Goal: Information Seeking & Learning: Learn about a topic

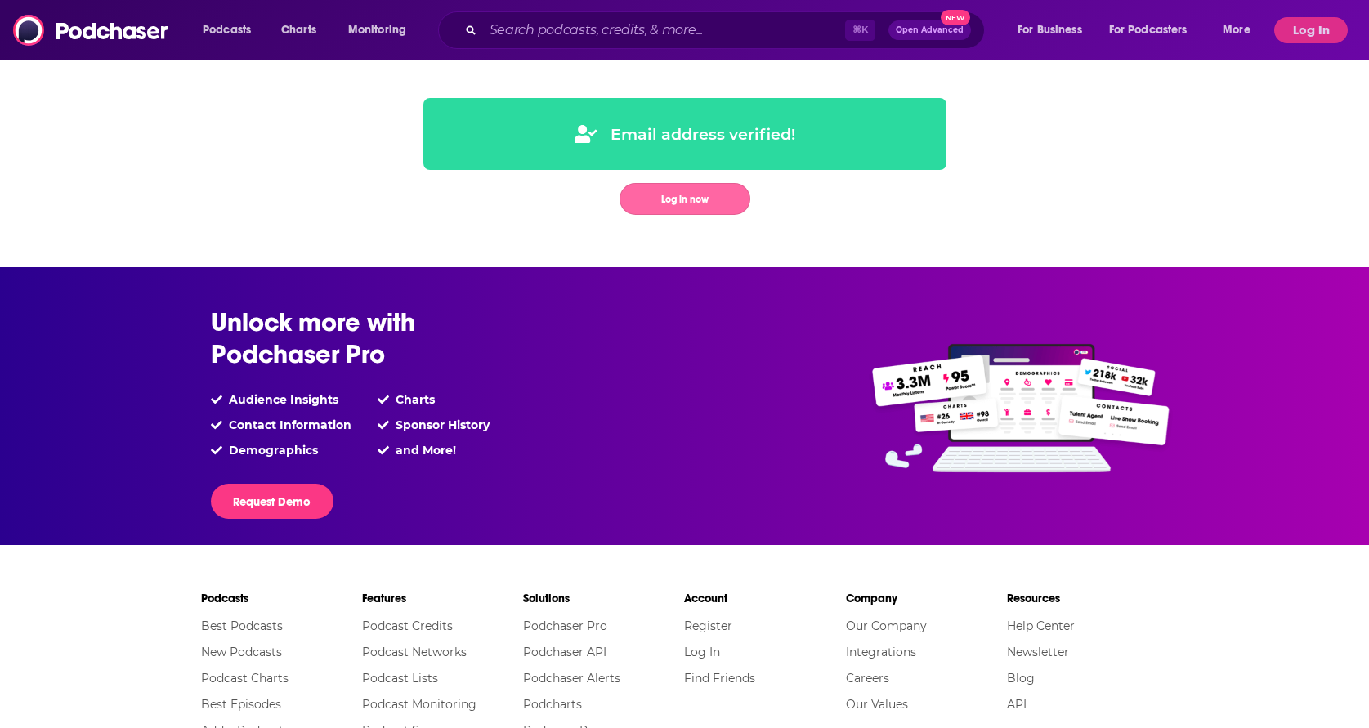
click at [732, 193] on button "Log in now" at bounding box center [685, 199] width 131 height 32
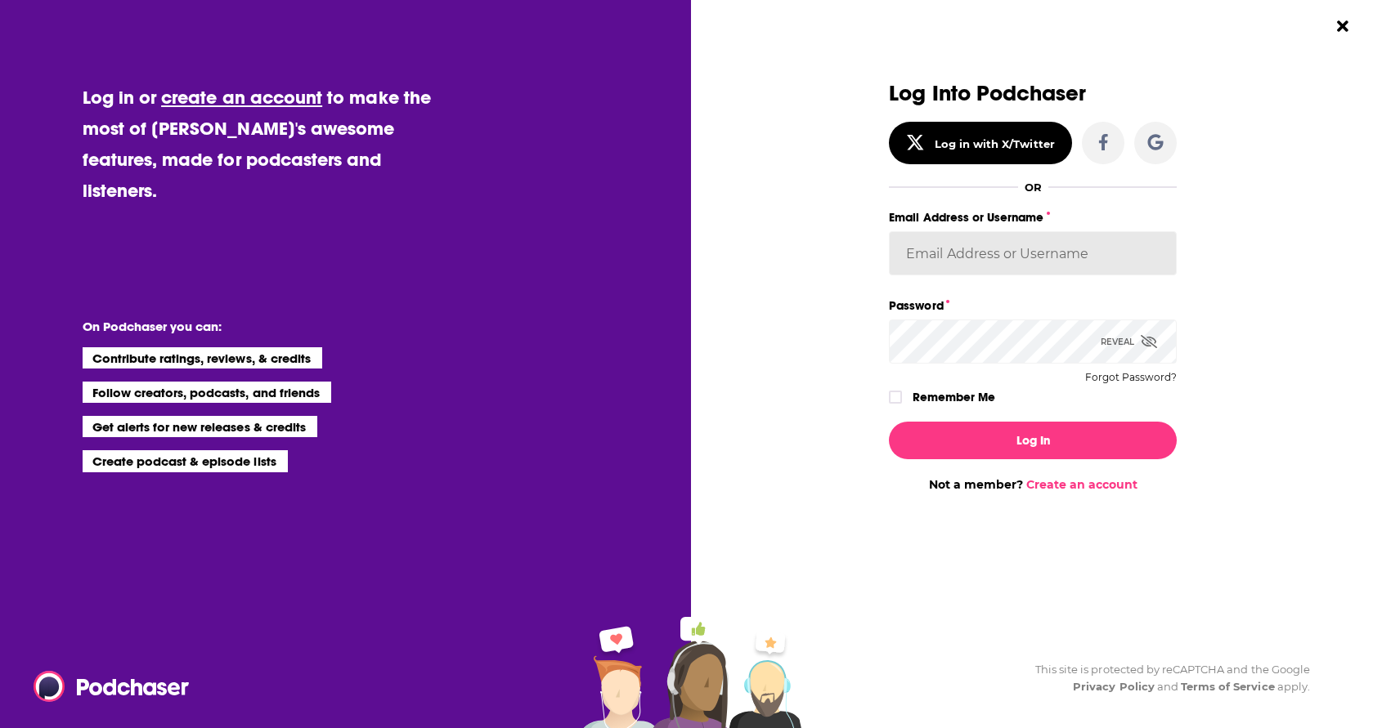
type input "elliesachs09"
click at [891, 393] on icon "Dialog" at bounding box center [895, 397] width 10 height 10
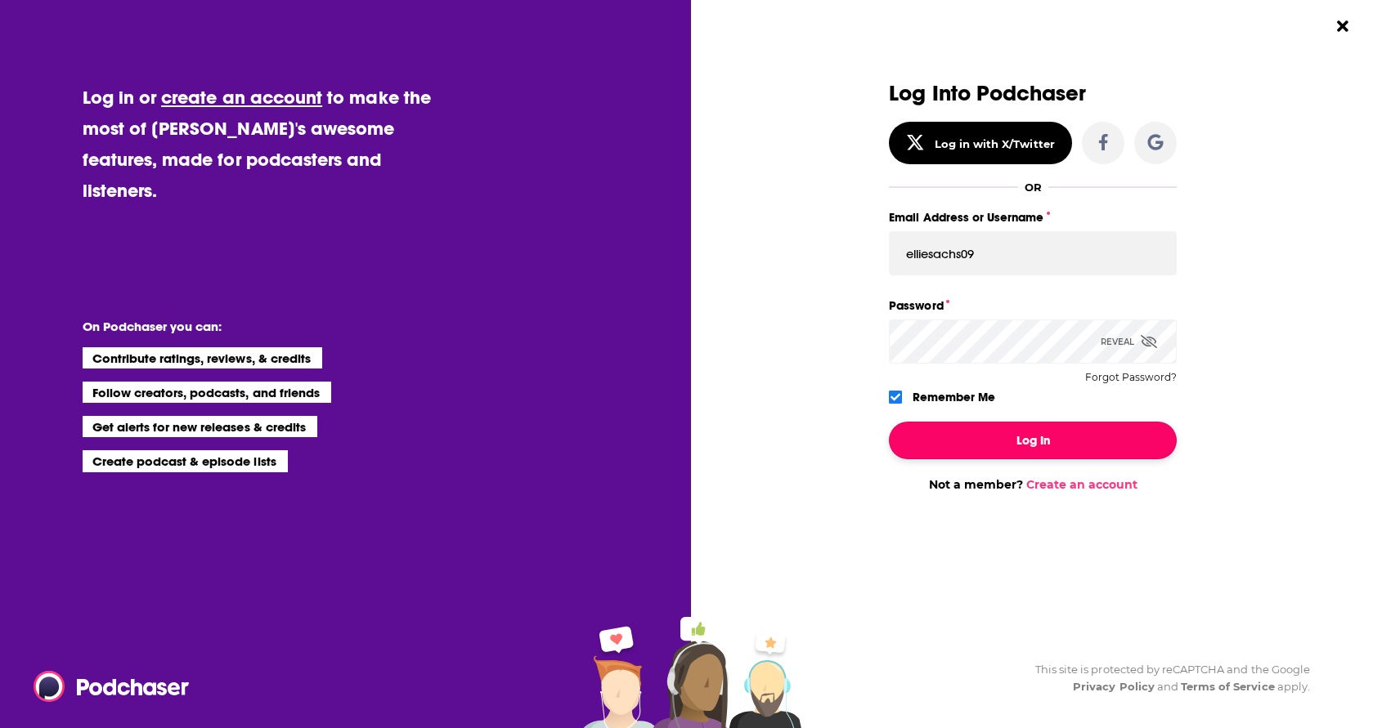
click at [1000, 443] on button "Log In" at bounding box center [1033, 441] width 288 height 38
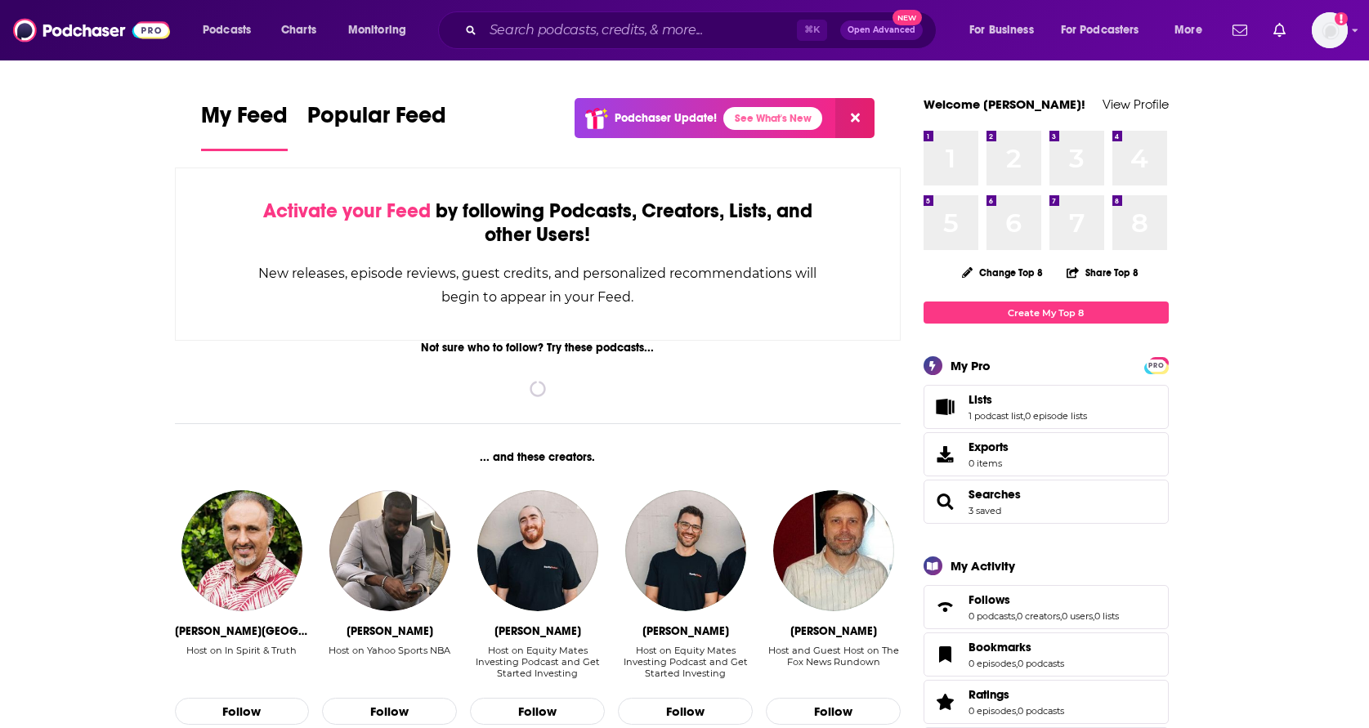
drag, startPoint x: 549, startPoint y: 19, endPoint x: 576, endPoint y: 88, distance: 74.8
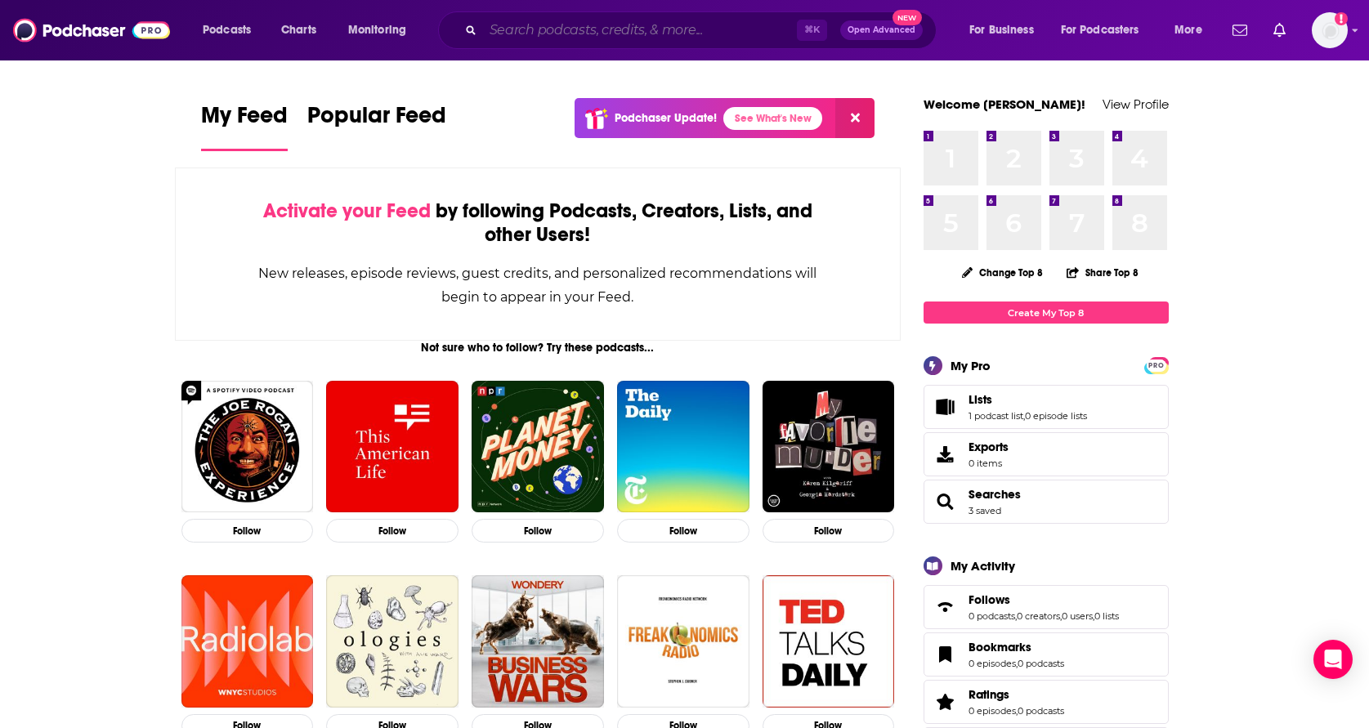
click at [580, 26] on input "Search podcasts, credits, & more..." at bounding box center [640, 30] width 314 height 26
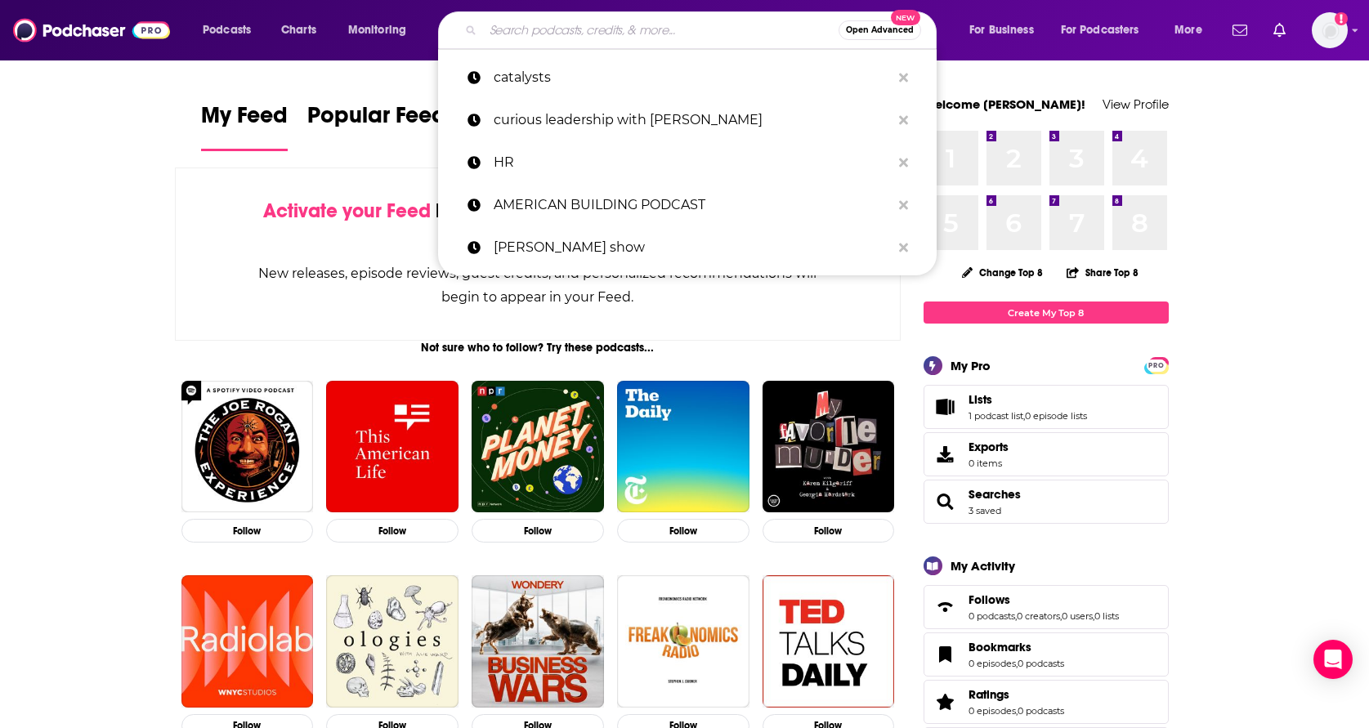
paste input "Curious Leadership with [PERSON_NAME]"
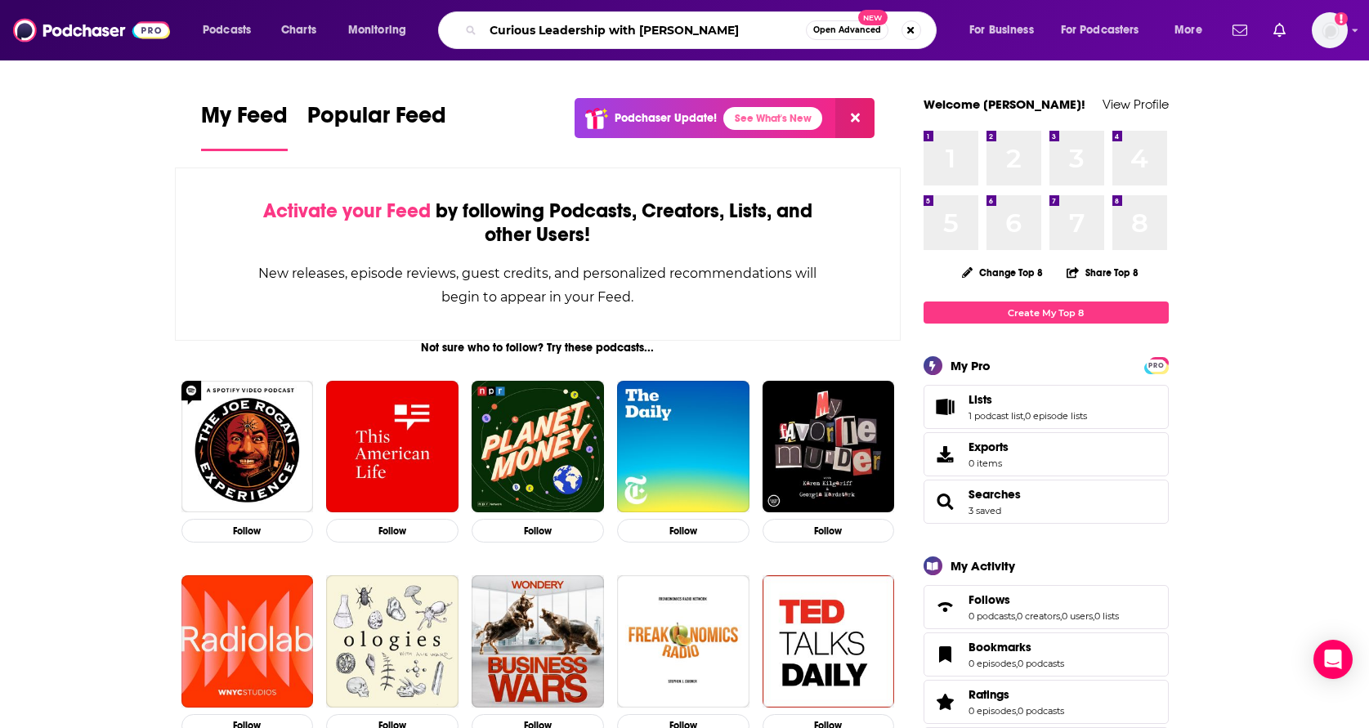
type input "Curious Leadership with [PERSON_NAME]"
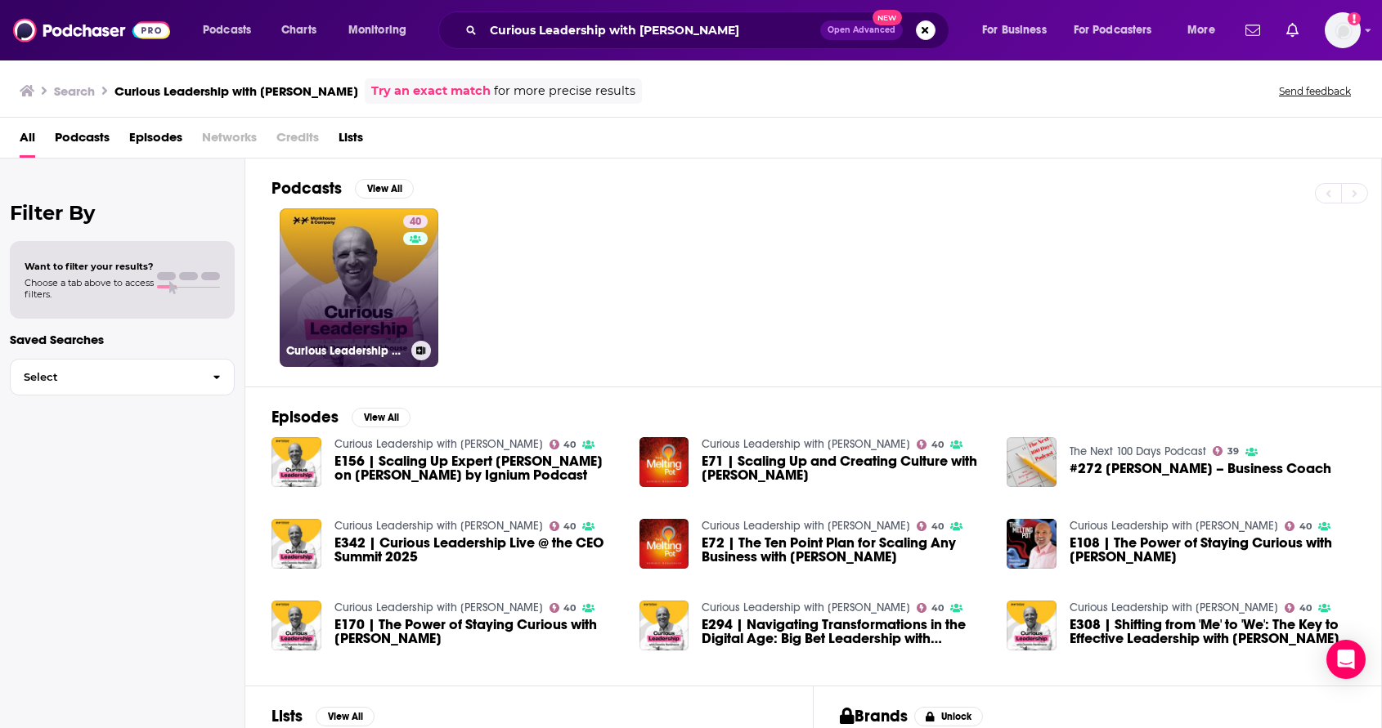
click at [373, 329] on link "40 Curious Leadership with [PERSON_NAME]" at bounding box center [359, 287] width 159 height 159
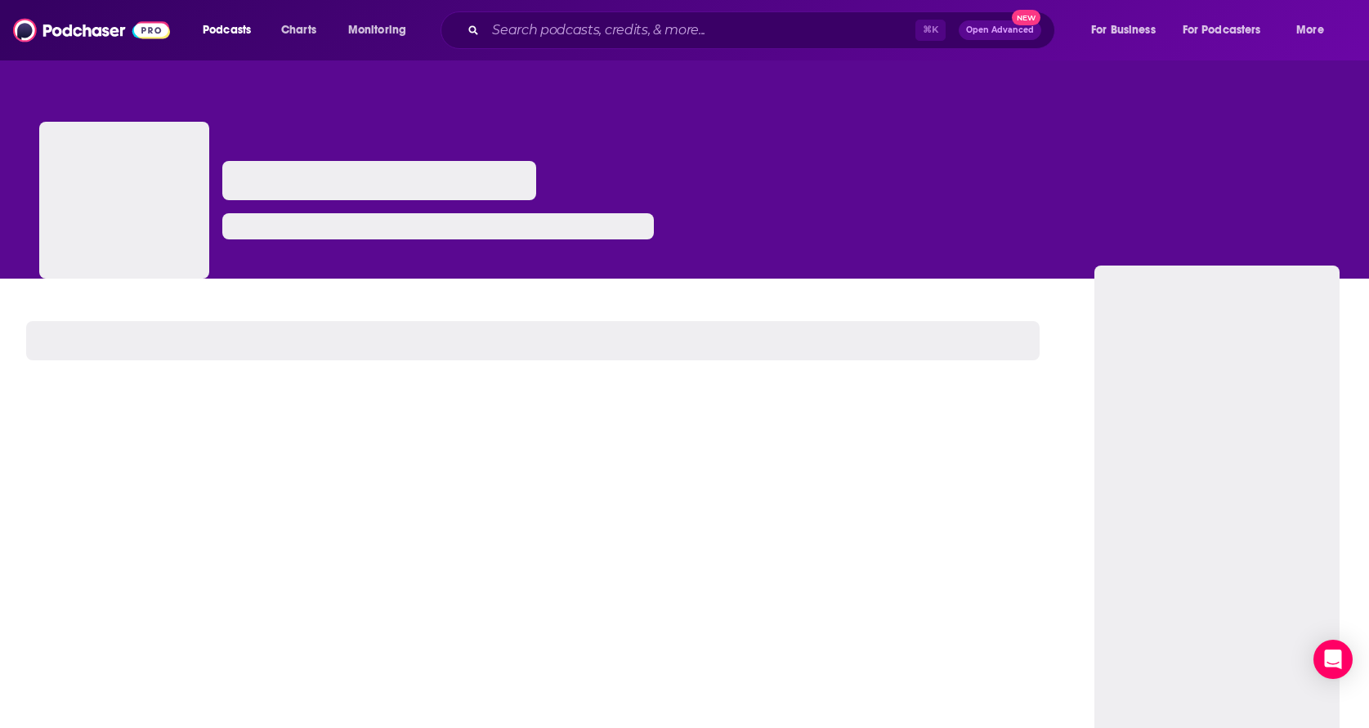
scroll to position [47, 0]
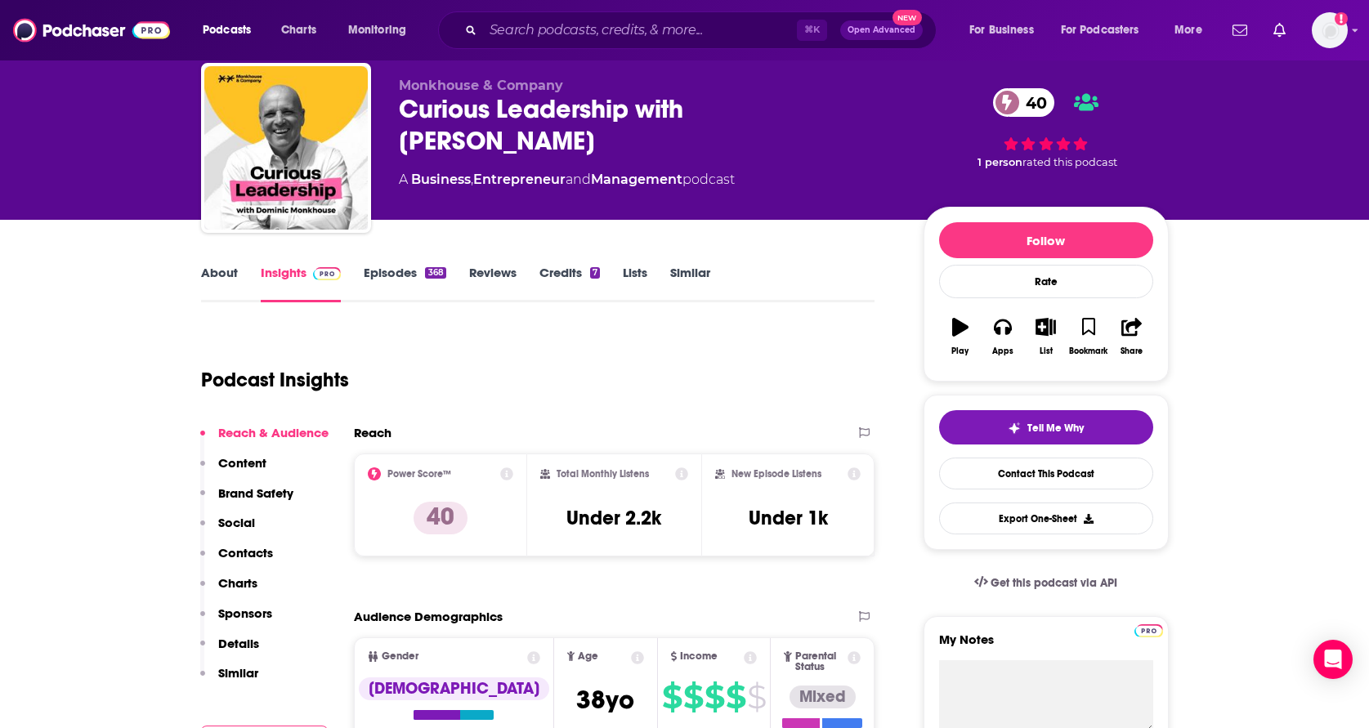
click at [503, 474] on icon at bounding box center [506, 474] width 13 height 13
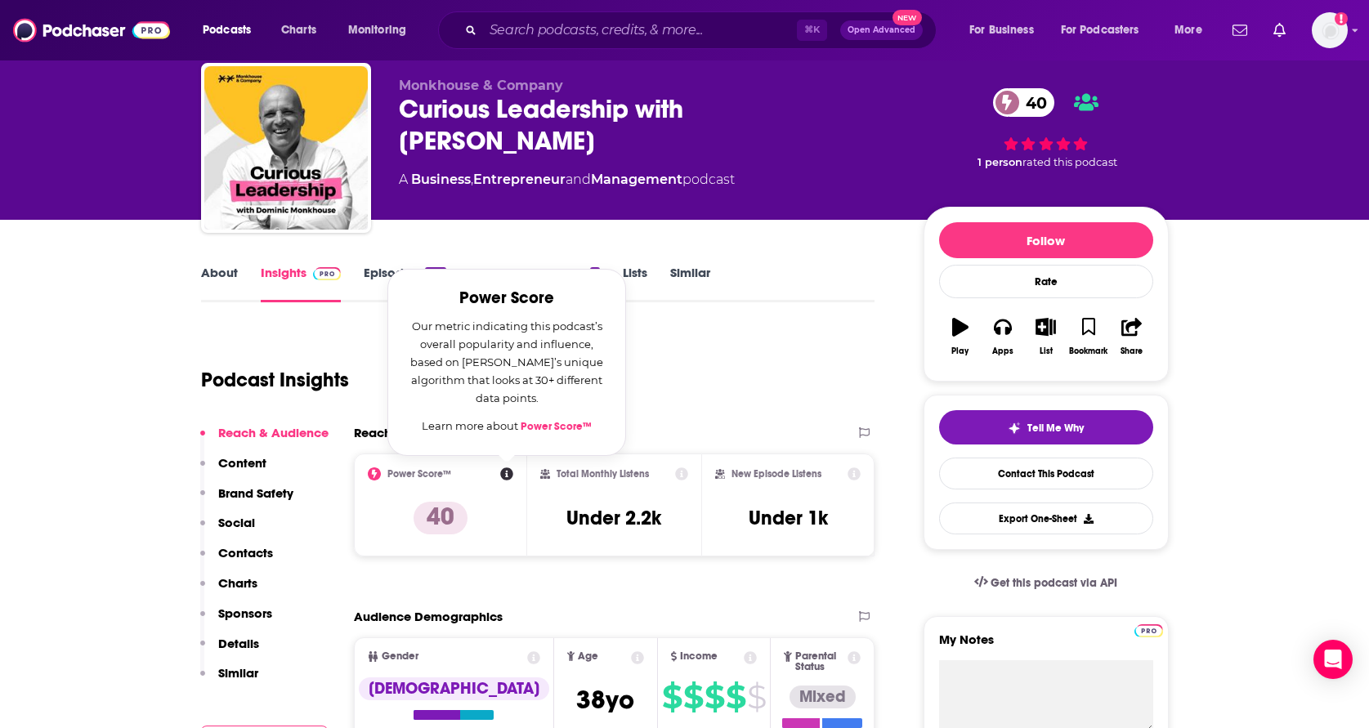
click at [791, 392] on div "Podcast Insights" at bounding box center [531, 370] width 661 height 83
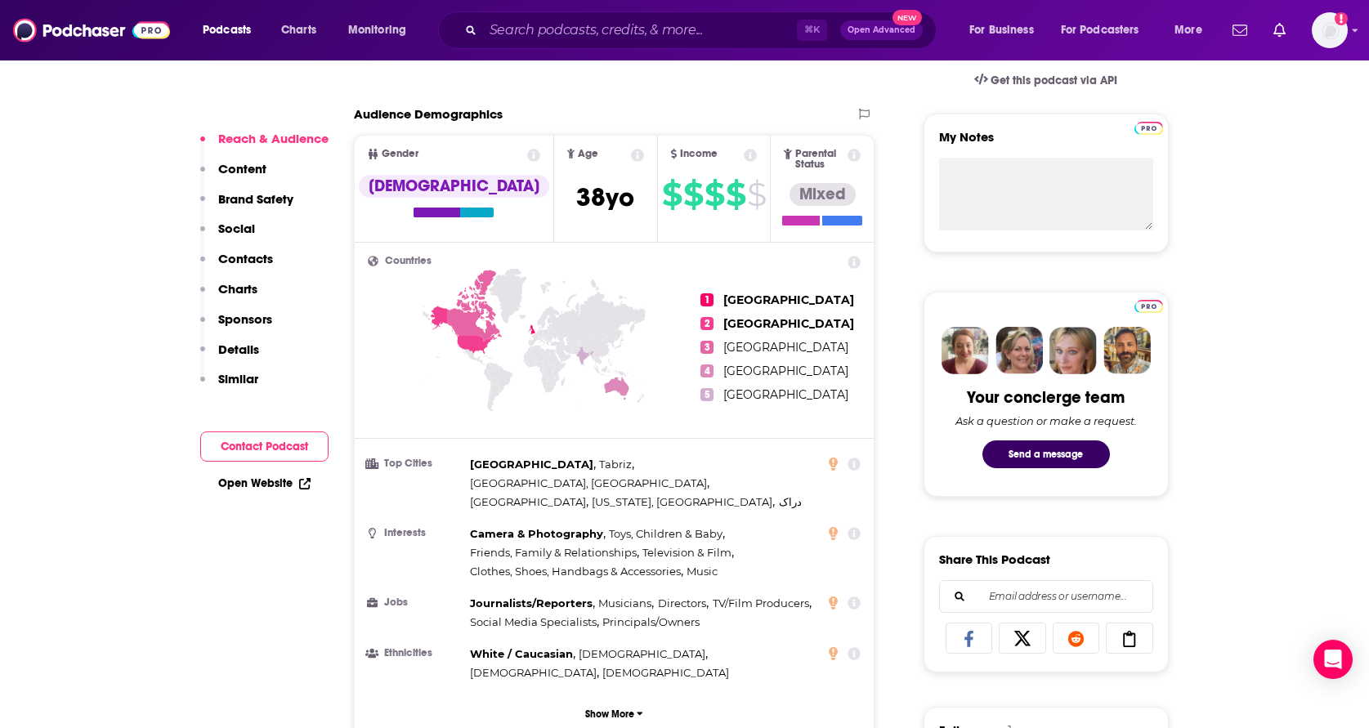
scroll to position [556, 0]
